Goal: Task Accomplishment & Management: Manage account settings

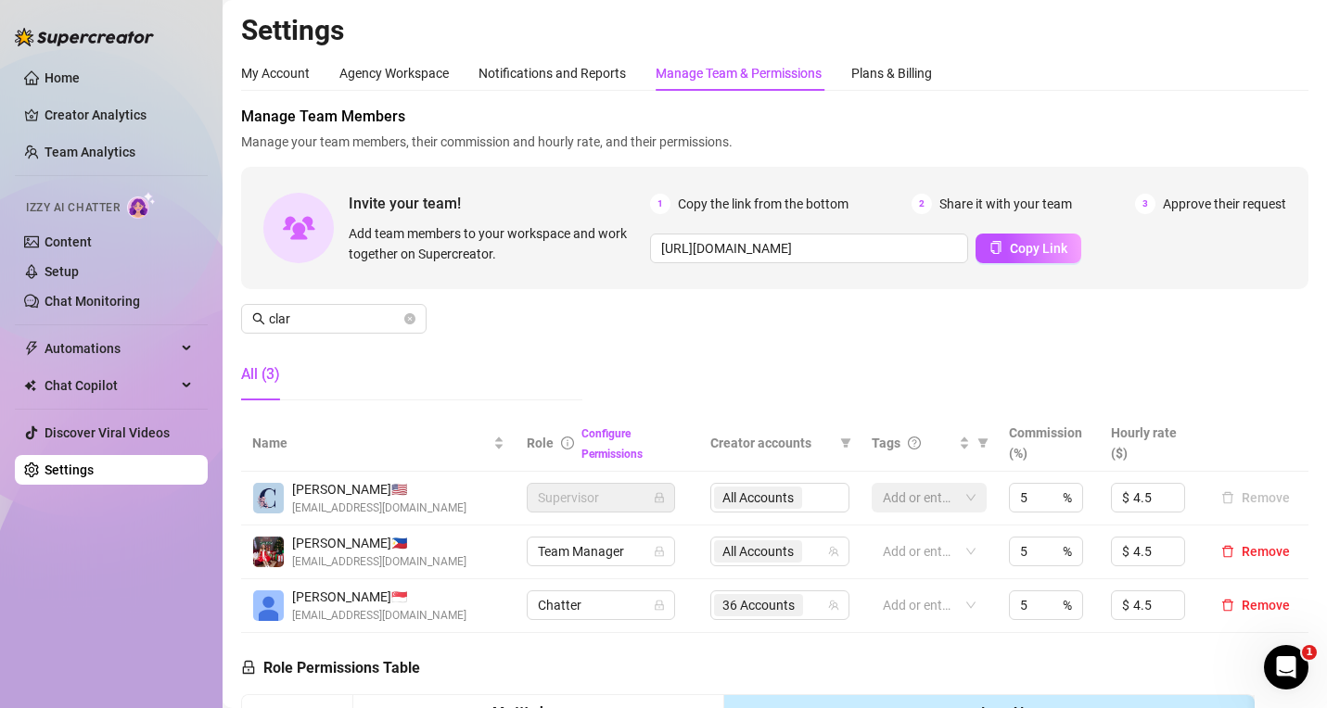
click at [158, 117] on link "Creator Analytics" at bounding box center [119, 115] width 148 height 30
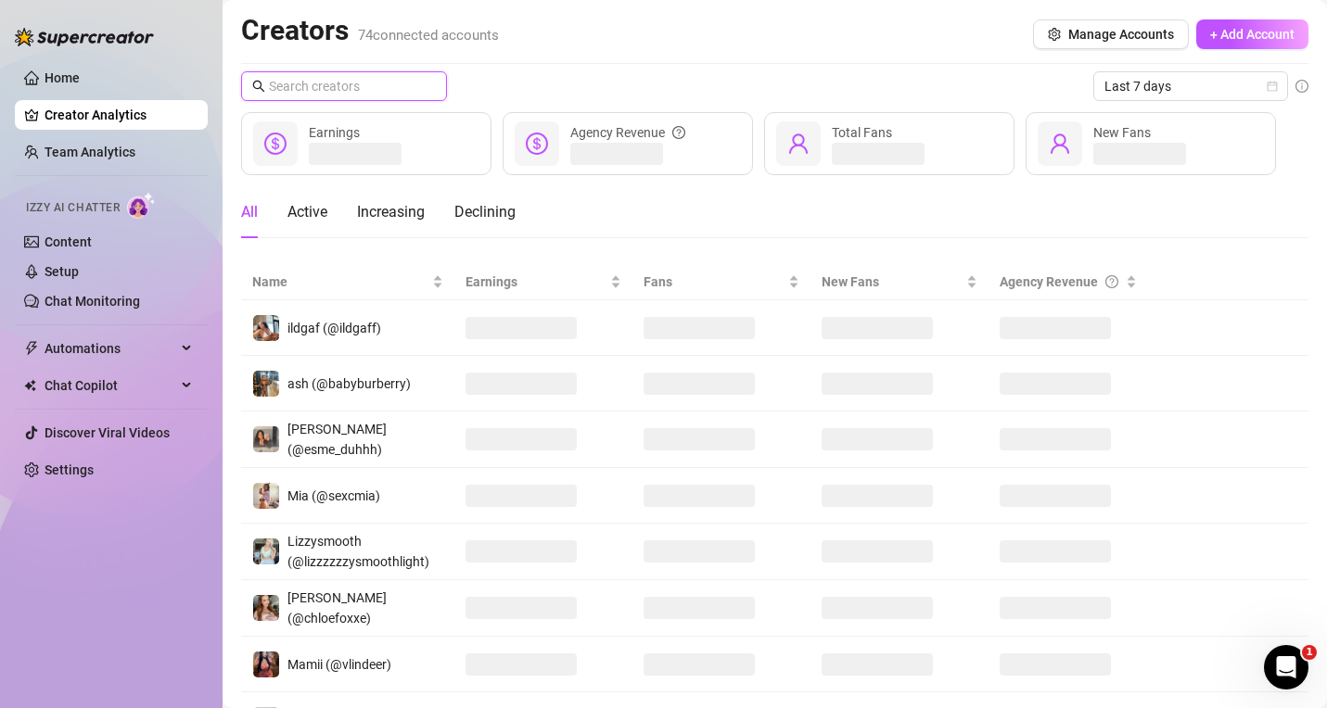
click at [317, 81] on input "text" at bounding box center [345, 86] width 152 height 20
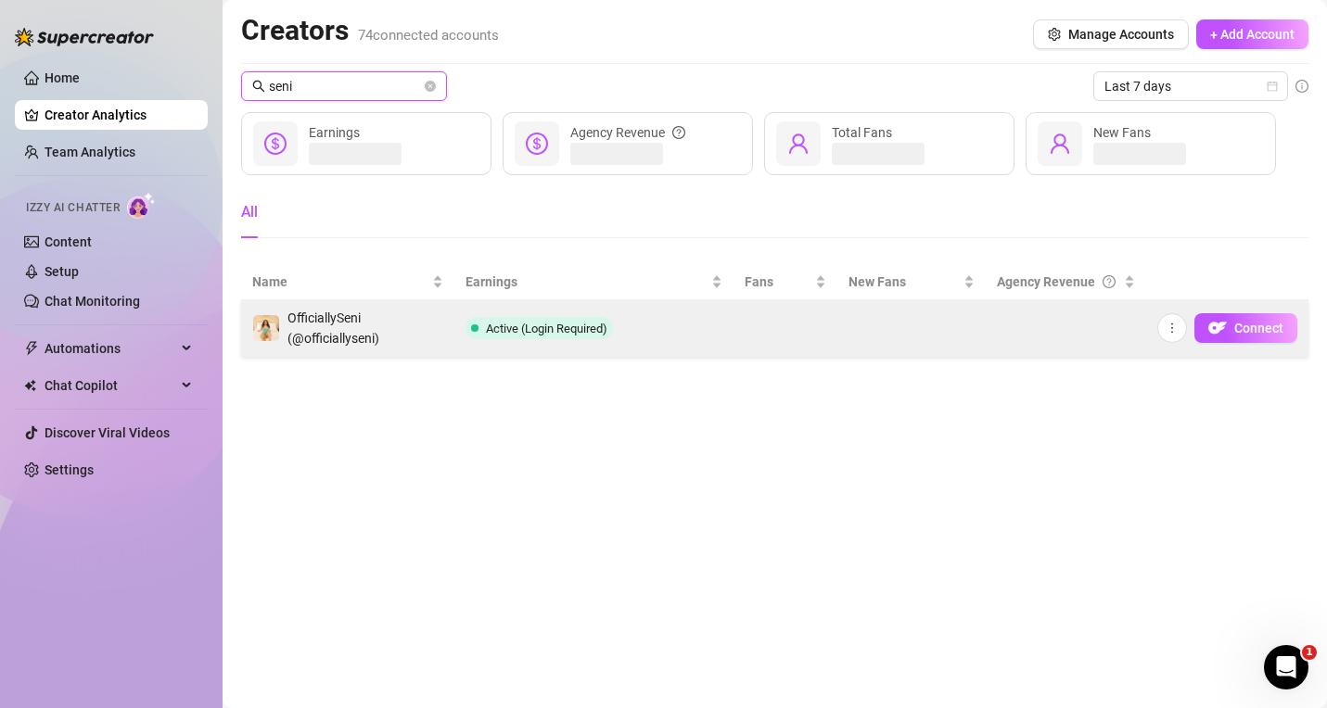
type input "seni"
click at [1228, 305] on td "Connect" at bounding box center [1227, 328] width 162 height 57
